Goal: Find contact information: Find contact information

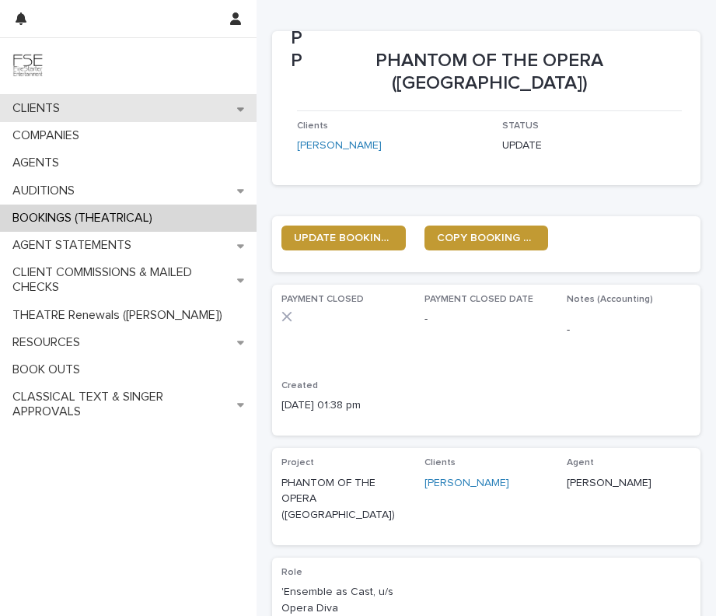
click at [130, 102] on div "CLIENTS" at bounding box center [128, 108] width 257 height 27
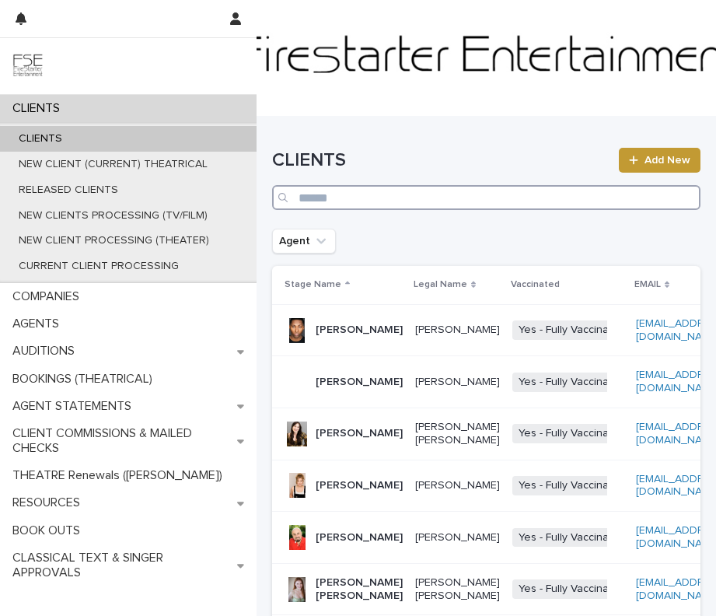
click at [468, 202] on input "Search" at bounding box center [486, 197] width 429 height 25
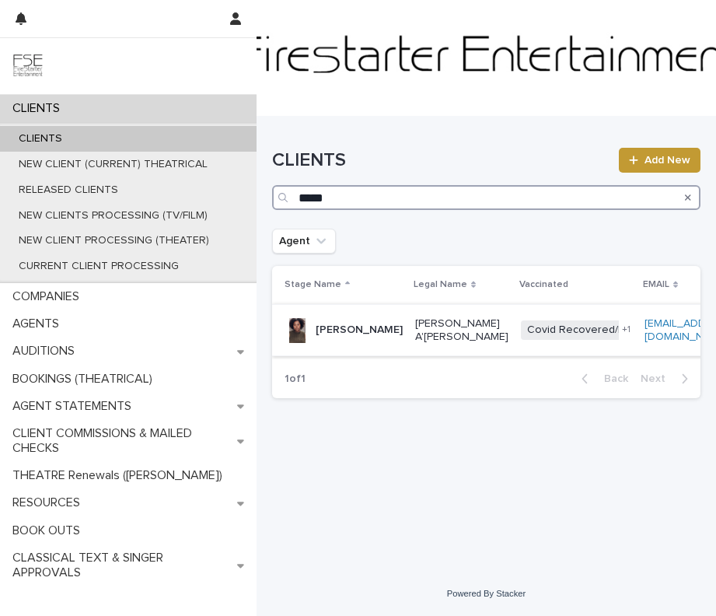
type input "*****"
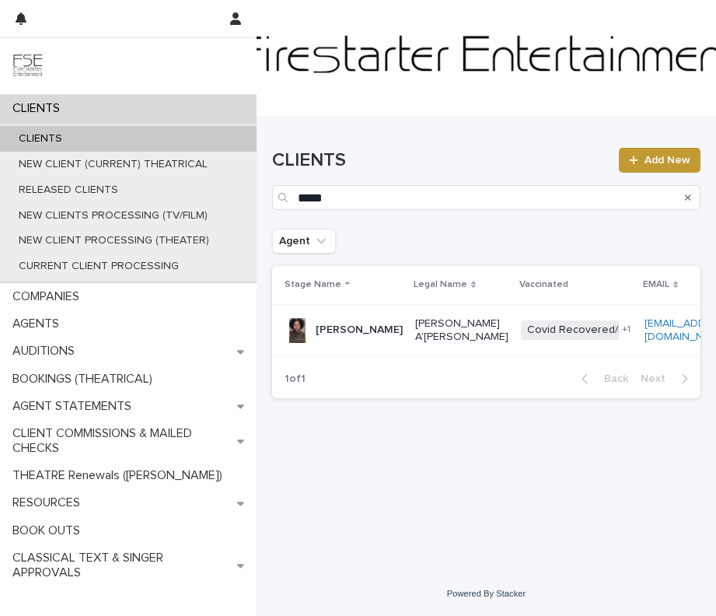
click at [409, 316] on td "[PERSON_NAME] A'[PERSON_NAME]" at bounding box center [462, 330] width 106 height 52
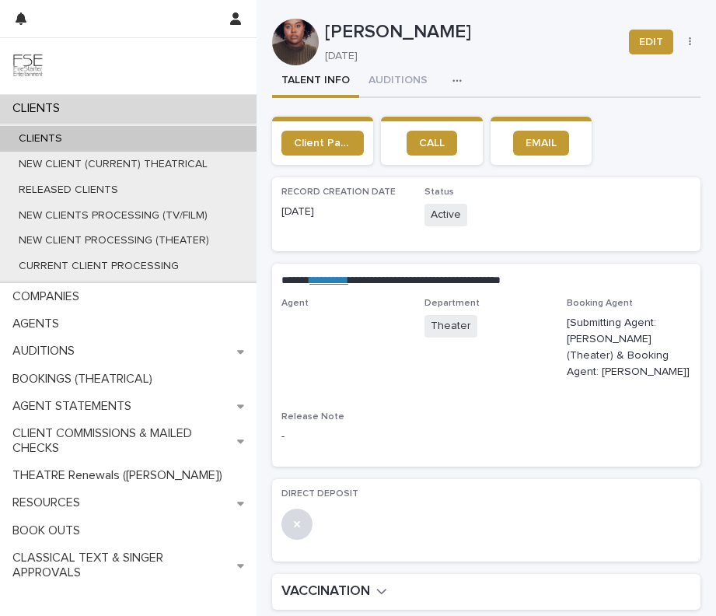
click at [458, 75] on button "button" at bounding box center [460, 80] width 34 height 31
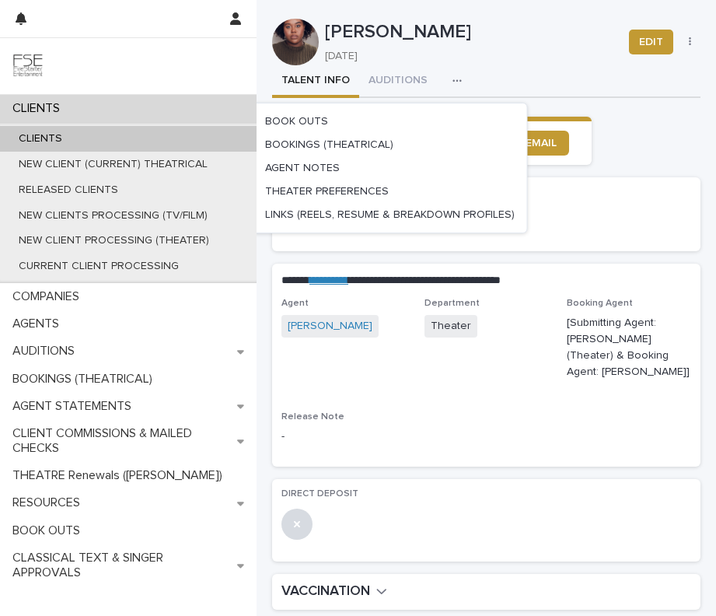
click at [392, 60] on p "[DATE]" at bounding box center [467, 56] width 285 height 13
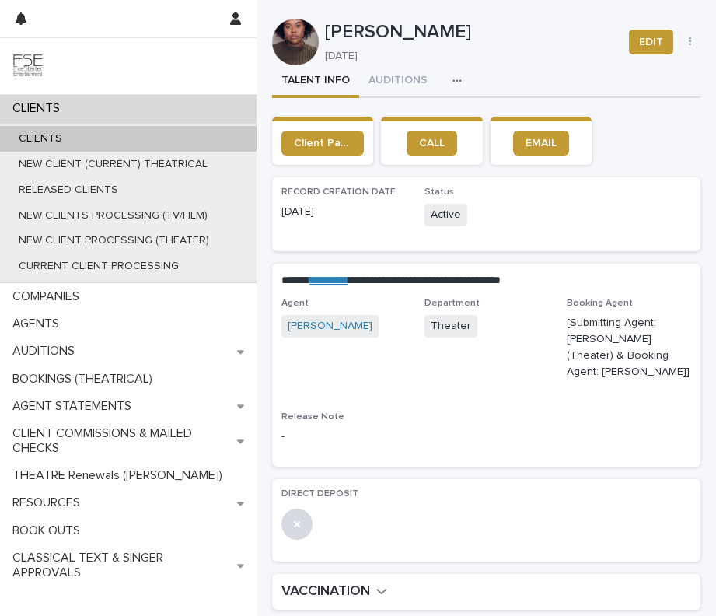
click at [453, 79] on icon "button" at bounding box center [457, 80] width 9 height 11
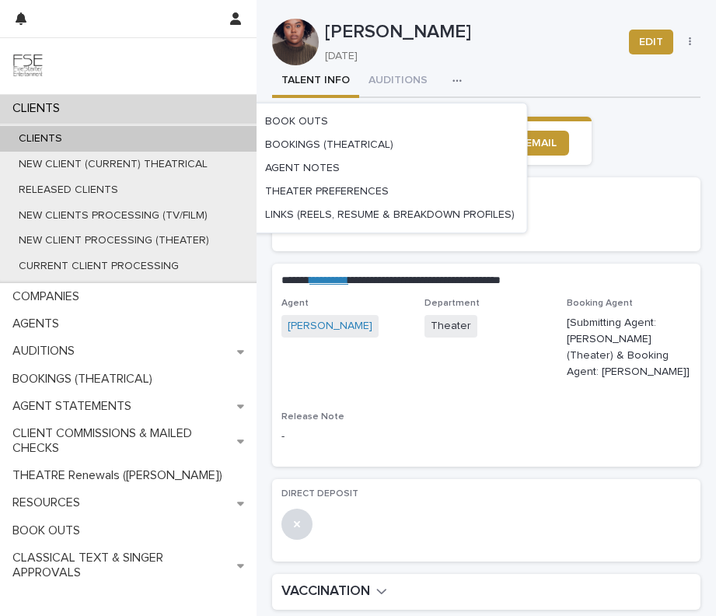
click at [425, 370] on span "Department Theater" at bounding box center [487, 345] width 124 height 95
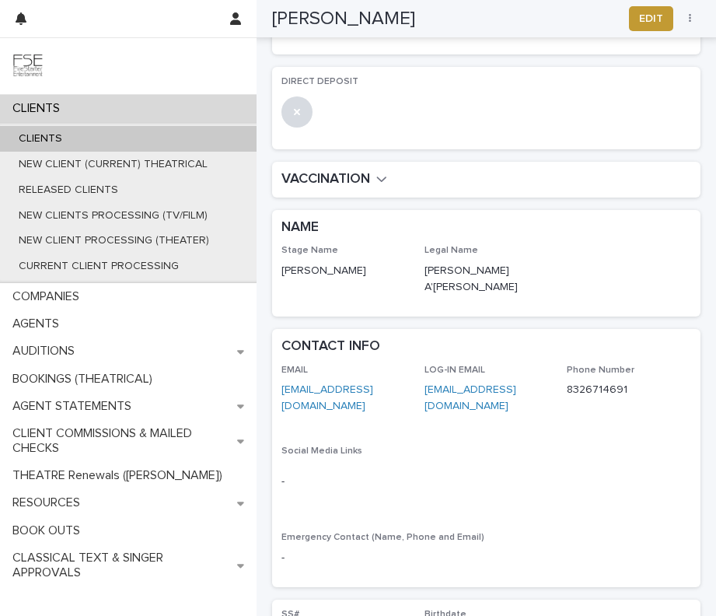
scroll to position [425, 0]
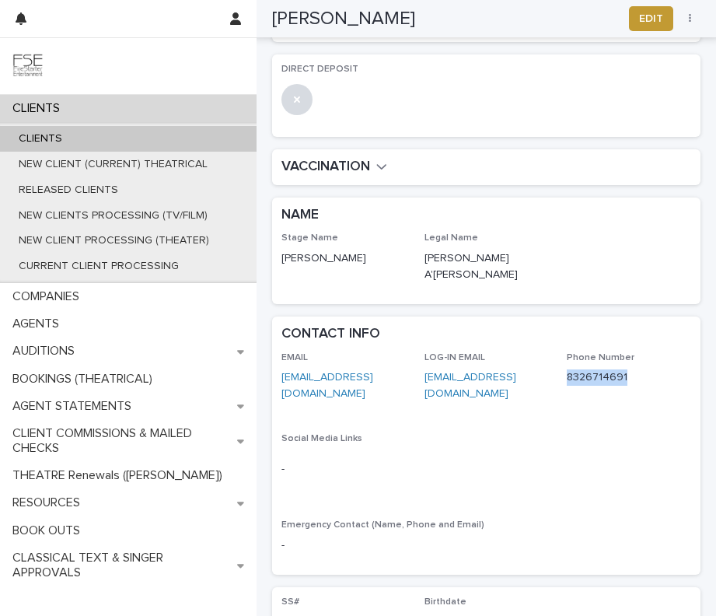
drag, startPoint x: 601, startPoint y: 343, endPoint x: 559, endPoint y: 347, distance: 41.4
click at [559, 352] on div "EMAIL [EMAIL_ADDRESS][DOMAIN_NAME] LOG-IN EMAIL [EMAIL_ADDRESS][DOMAIN_NAME] Ph…" at bounding box center [487, 458] width 410 height 213
copy link "8326714691"
